Goal: Use online tool/utility: Utilize a website feature to perform a specific function

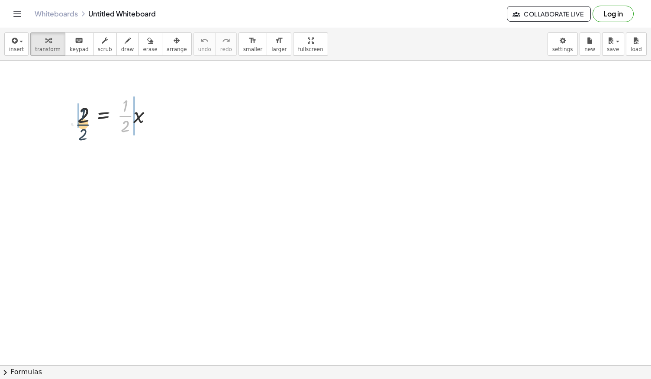
drag, startPoint x: 124, startPoint y: 117, endPoint x: 81, endPoint y: 126, distance: 43.7
click at [81, 126] on div at bounding box center [118, 114] width 91 height 43
click at [81, 126] on div at bounding box center [118, 114] width 125 height 43
click at [81, 126] on div at bounding box center [127, 114] width 108 height 43
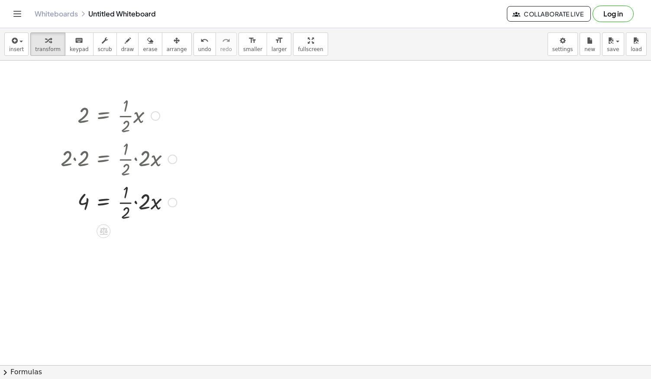
click at [137, 206] on div at bounding box center [118, 201] width 125 height 43
click at [131, 245] on div at bounding box center [118, 244] width 125 height 43
click at [131, 245] on div at bounding box center [118, 245] width 125 height 29
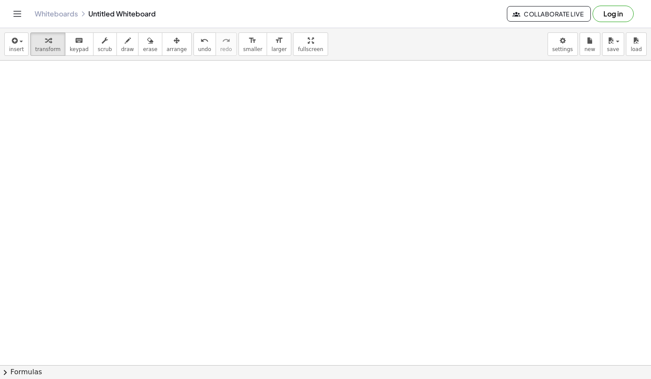
scroll to position [256, 0]
click at [242, 201] on div at bounding box center [325, 137] width 651 height 667
drag, startPoint x: 257, startPoint y: 226, endPoint x: 312, endPoint y: 245, distance: 59.0
click at [312, 245] on div at bounding box center [296, 225] width 91 height 43
click at [319, 230] on div at bounding box center [296, 225] width 133 height 43
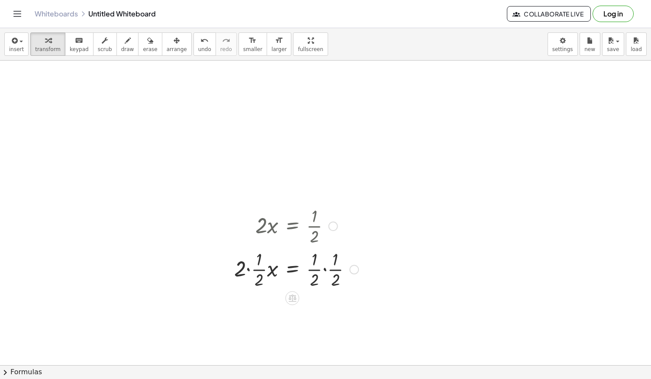
click at [319, 230] on div at bounding box center [296, 225] width 133 height 43
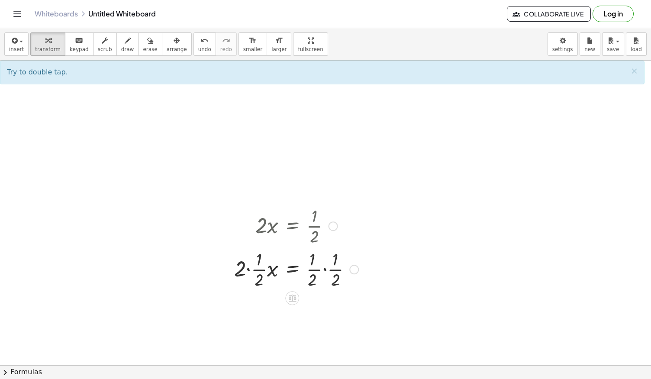
click at [328, 273] on div at bounding box center [296, 268] width 133 height 43
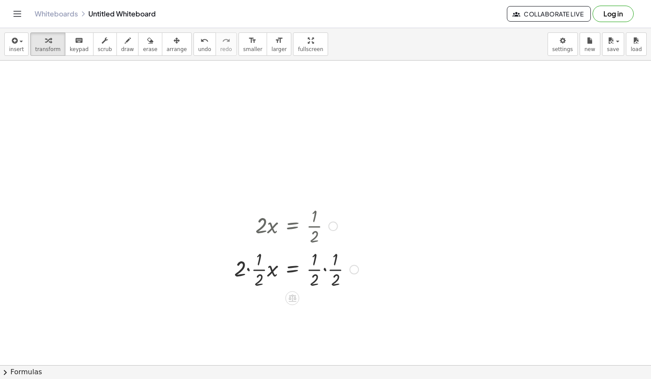
click at [328, 273] on div at bounding box center [296, 268] width 133 height 43
click at [328, 273] on div at bounding box center [302, 268] width 145 height 43
click at [324, 274] on div at bounding box center [296, 269] width 133 height 43
click at [292, 226] on div "· 2 · x = · 1 · 2 · 2 · · 1 · 2 · x = · · 1 · 2 · · 1 · 2 · 2 · · 1 · 2 · x = ·…" at bounding box center [292, 226] width 0 height 0
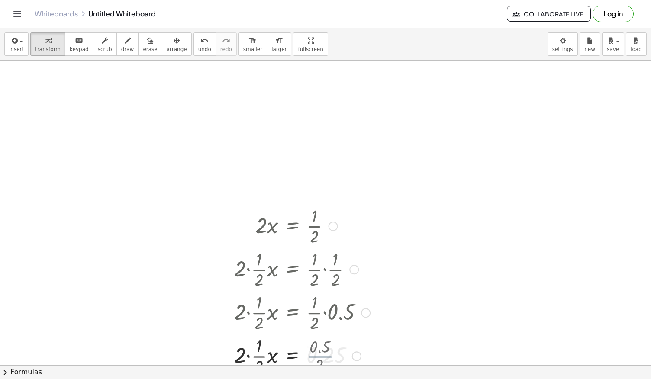
click at [324, 274] on div at bounding box center [302, 268] width 145 height 43
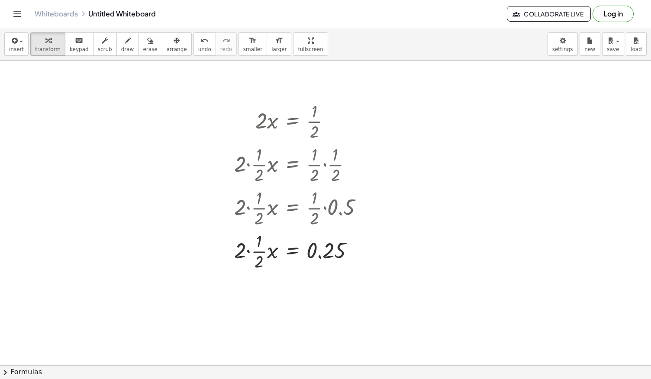
scroll to position [366, 0]
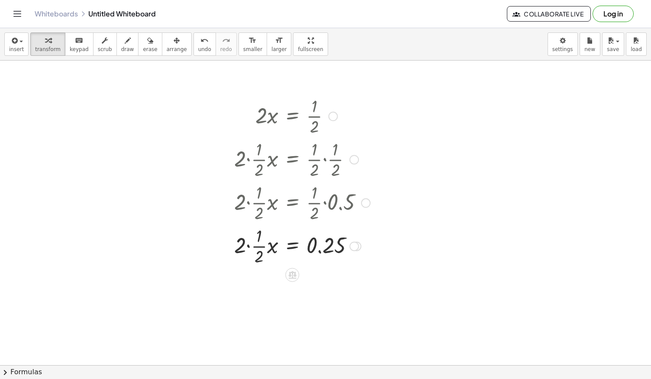
click at [254, 255] on div at bounding box center [302, 245] width 145 height 43
click at [254, 255] on div at bounding box center [297, 245] width 156 height 29
click at [254, 255] on div at bounding box center [302, 245] width 145 height 29
click at [254, 255] on div at bounding box center [297, 245] width 156 height 29
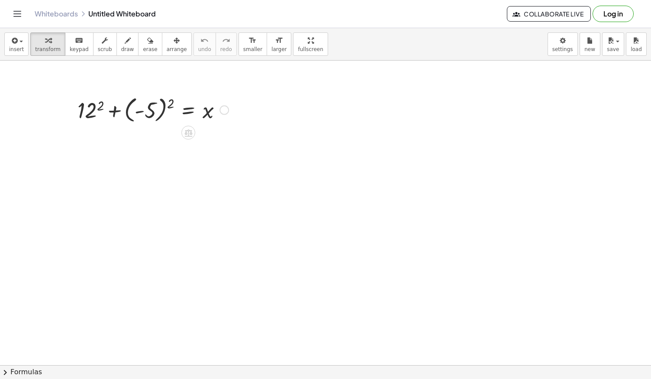
click at [143, 119] on div at bounding box center [153, 109] width 160 height 32
click at [143, 119] on div at bounding box center [153, 108] width 160 height 29
click at [143, 119] on div at bounding box center [153, 130] width 160 height 29
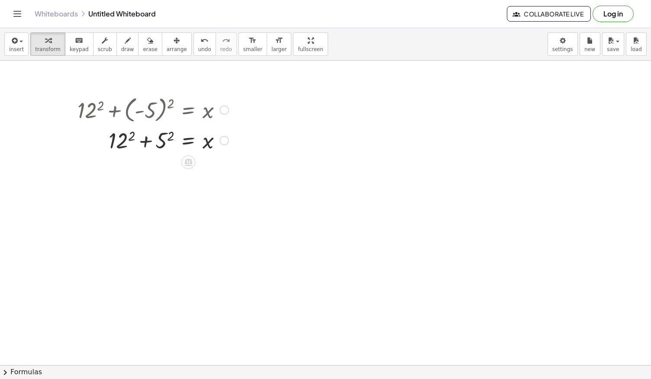
click at [120, 143] on div at bounding box center [153, 139] width 160 height 29
click at [166, 175] on div at bounding box center [153, 169] width 160 height 29
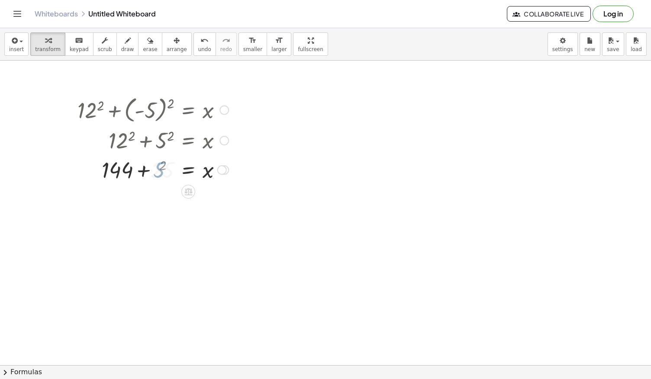
click at [166, 175] on div at bounding box center [153, 169] width 160 height 29
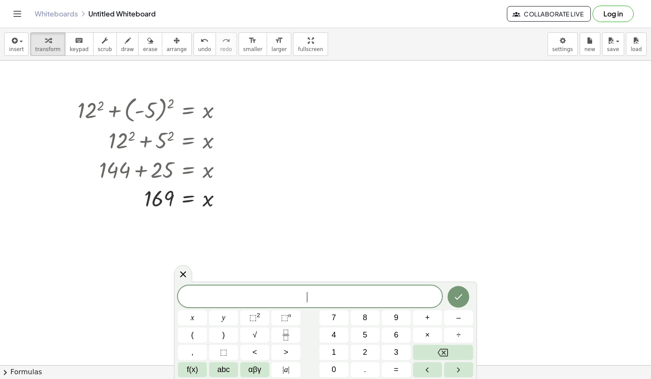
click at [257, 327] on div "​ x y ⬚ 2 ⬚ n 7 8 9 + – ( ) √ 4 5 6 × ÷ , ⬚ < > 1 2 3 f(x) abc αβγ | a | 0 . =" at bounding box center [325, 332] width 295 height 92
click at [258, 334] on button "√" at bounding box center [254, 335] width 29 height 15
click at [286, 338] on icon "Fraction" at bounding box center [285, 335] width 11 height 11
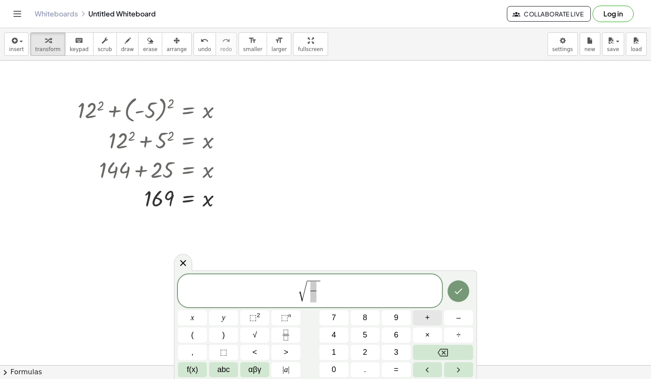
click at [423, 320] on button "+" at bounding box center [427, 317] width 29 height 15
click at [277, 333] on button "Fraction" at bounding box center [285, 335] width 29 height 15
click at [304, 286] on span "2" at bounding box center [304, 286] width 5 height 10
click at [328, 286] on span at bounding box center [329, 287] width 6 height 10
click at [332, 306] on div "√ 1 4 4 ​ + 2 ​ 5 ​" at bounding box center [310, 290] width 264 height 33
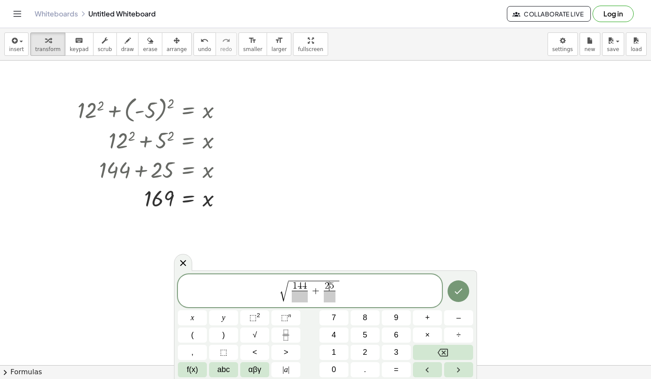
click at [332, 303] on span "√ 1 4 4 ​ + 2 ​ 5 ​" at bounding box center [310, 292] width 264 height 24
click at [330, 295] on span "​" at bounding box center [329, 297] width 11 height 12
click at [289, 299] on span "​ 1 4 4 ​" at bounding box center [297, 292] width 20 height 21
click at [295, 298] on span "​" at bounding box center [297, 297] width 16 height 12
click at [364, 289] on span "√ 1 4 4 1 6 9 ​ + 2 5 1 6 9 ​ ​" at bounding box center [310, 292] width 264 height 24
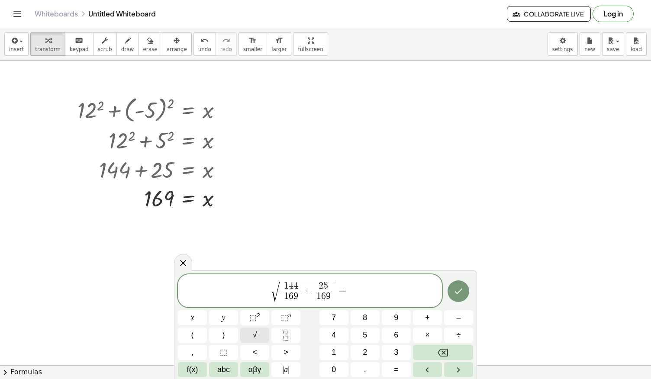
click at [259, 332] on button "√" at bounding box center [254, 335] width 29 height 15
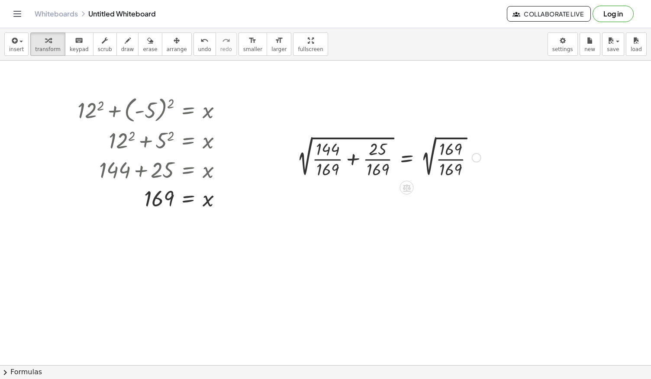
click at [465, 151] on div at bounding box center [389, 157] width 193 height 46
click at [454, 155] on div at bounding box center [389, 157] width 193 height 46
click at [406, 158] on div "2 √ ( + · 144 · 169 + · 25 · 169 ) = 2 √ ( · 169 · 169 ) 1" at bounding box center [406, 158] width 0 height 0
click at [454, 155] on div "Transform line Copy line as LaTeX Copy derivation as LaTeX Expand new lines: On" at bounding box center [452, 158] width 10 height 10
click at [380, 161] on div at bounding box center [378, 157] width 171 height 46
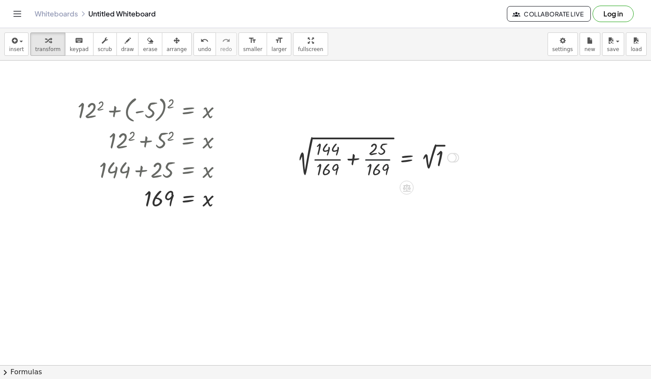
click at [380, 161] on div at bounding box center [378, 157] width 171 height 46
click at [353, 161] on div at bounding box center [365, 157] width 196 height 46
click at [353, 161] on div at bounding box center [355, 157] width 216 height 46
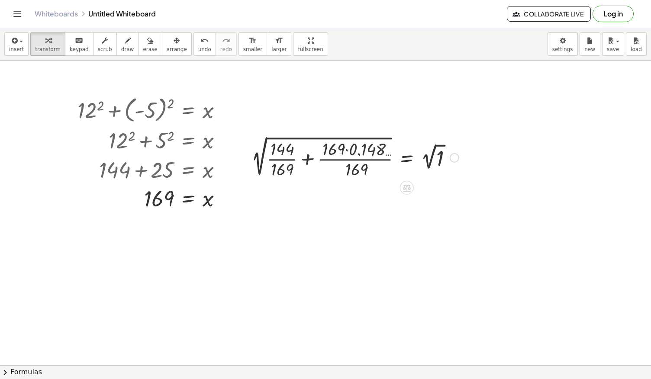
click at [407, 158] on div "2 √ ( + · 144 · 169 + · 25 · 169 ) = 2 √ ( · 169 · 169 ) 2 √ ( + · 144 · 169 + …" at bounding box center [407, 158] width 0 height 0
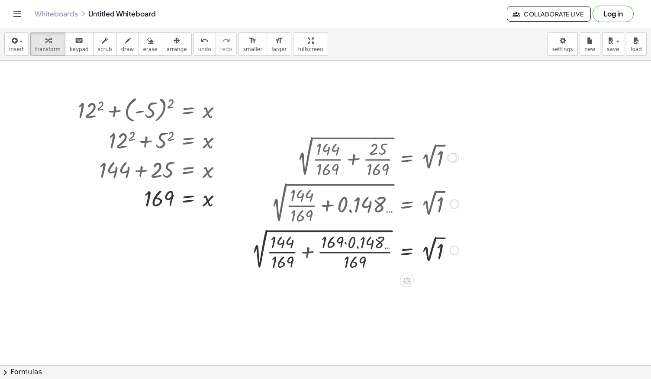
click at [325, 170] on div at bounding box center [361, 157] width 204 height 46
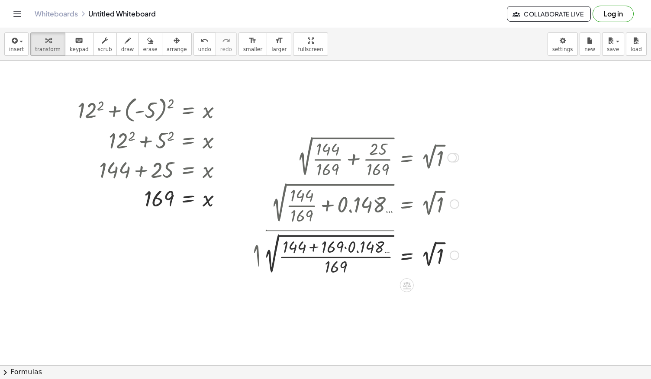
click at [315, 245] on div at bounding box center [361, 254] width 204 height 46
click at [315, 245] on div at bounding box center [361, 249] width 204 height 46
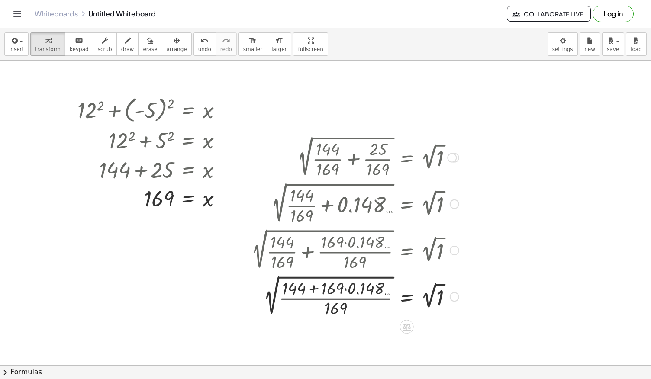
click at [327, 284] on div at bounding box center [355, 296] width 216 height 46
click at [342, 286] on div at bounding box center [355, 296] width 216 height 46
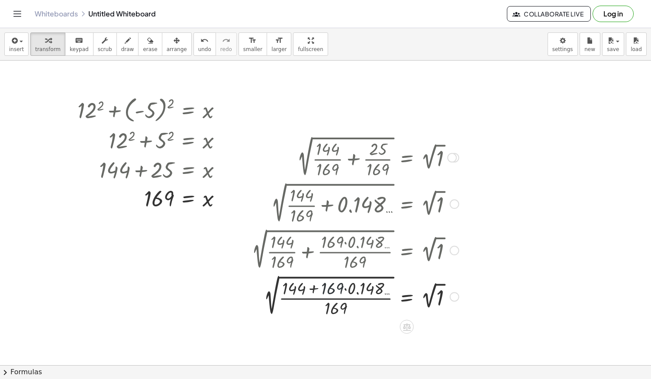
click at [342, 286] on div at bounding box center [355, 296] width 216 height 46
click at [347, 292] on div at bounding box center [355, 296] width 216 height 46
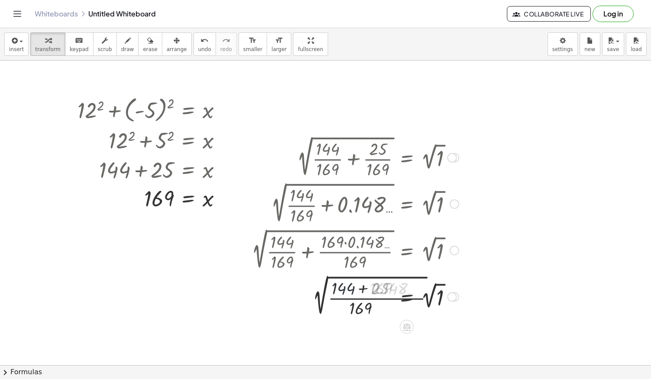
click at [347, 292] on div at bounding box center [355, 296] width 216 height 46
click at [361, 292] on div at bounding box center [355, 296] width 216 height 46
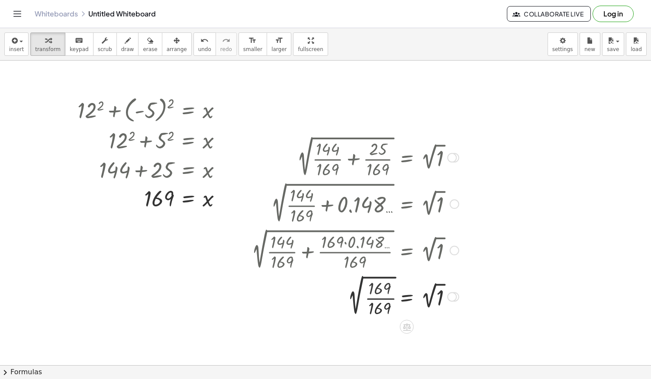
click at [371, 306] on div at bounding box center [355, 296] width 216 height 46
click at [371, 306] on div at bounding box center [355, 296] width 216 height 32
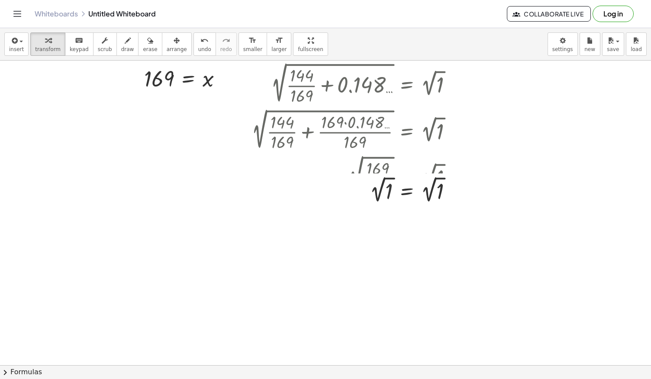
scroll to position [121, 0]
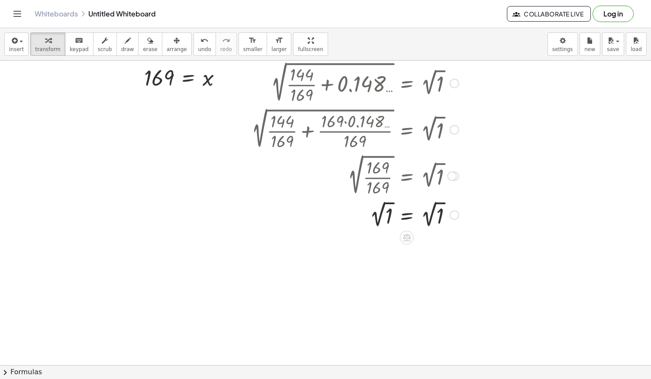
click at [385, 213] on div at bounding box center [355, 215] width 216 height 32
